Goal: Task Accomplishment & Management: Manage account settings

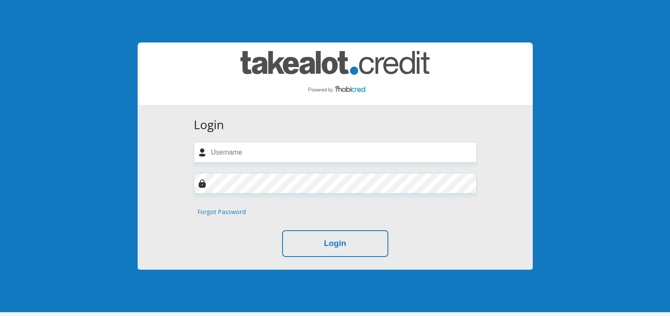
click at [236, 211] on link "Forgot Password" at bounding box center [222, 211] width 48 height 9
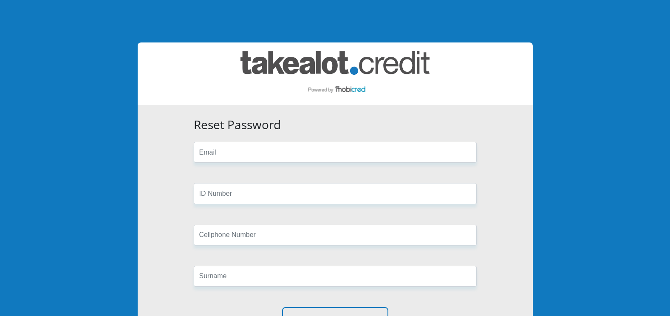
scroll to position [122, 0]
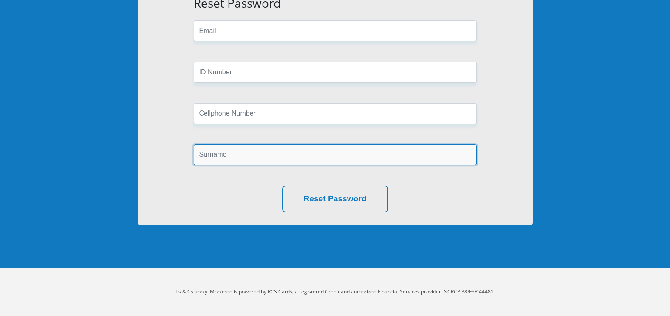
click at [232, 158] on input "text" at bounding box center [335, 154] width 283 height 21
paste input "Mabena"
type input "Mabena"
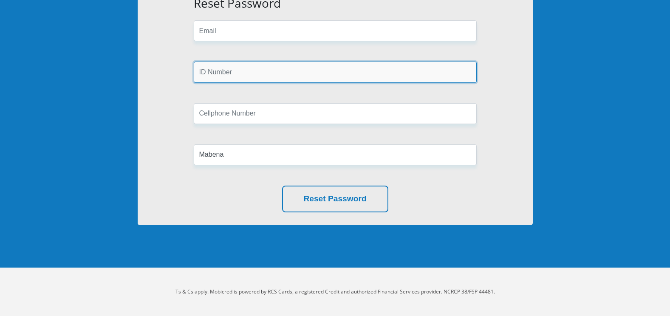
click at [231, 72] on input "text" at bounding box center [335, 72] width 283 height 21
paste input "8806066665086"
type input "8806066665086"
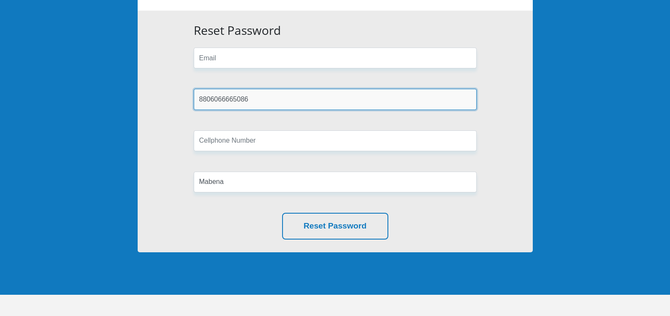
scroll to position [79, 0]
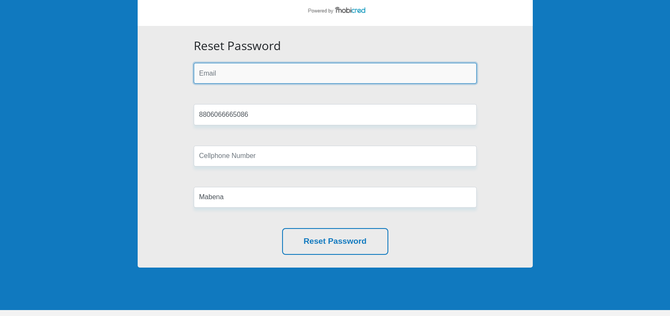
click at [229, 78] on input "email" at bounding box center [335, 73] width 283 height 21
paste input "thapelo.peter@gmail.com"
type input "thapelo.peter@gmail.com"
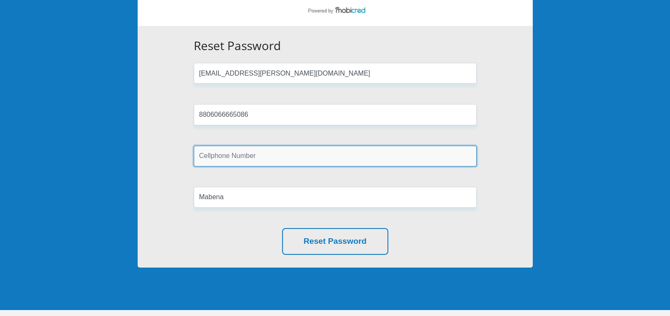
click at [231, 156] on input "text" at bounding box center [335, 156] width 283 height 21
paste input "0780361897"
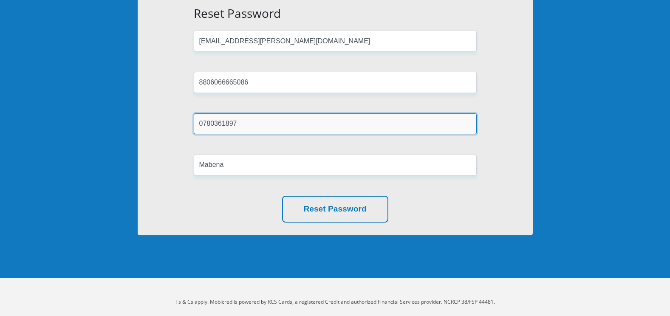
scroll to position [122, 0]
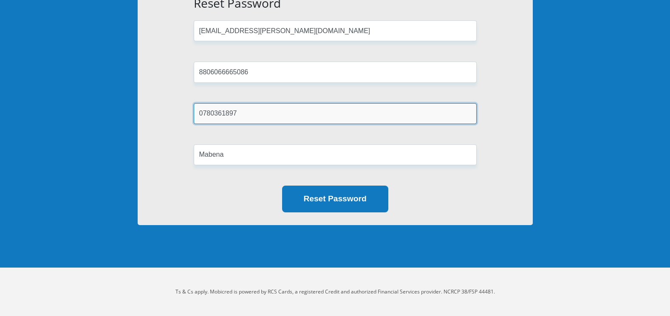
type input "0780361897"
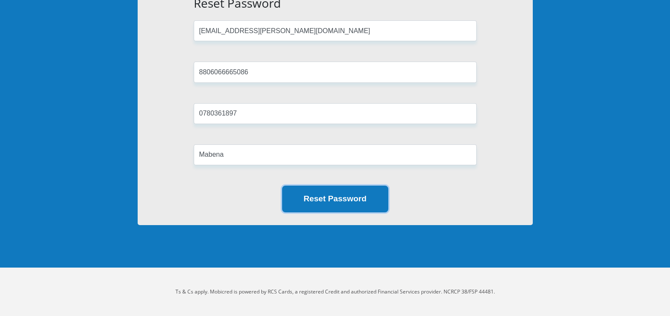
click at [342, 198] on button "Reset Password" at bounding box center [335, 199] width 106 height 27
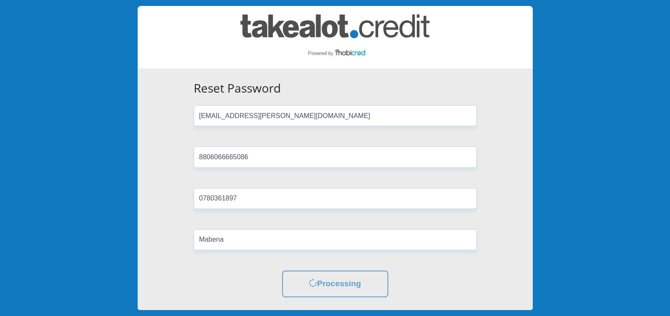
scroll to position [0, 0]
